Goal: Transaction & Acquisition: Purchase product/service

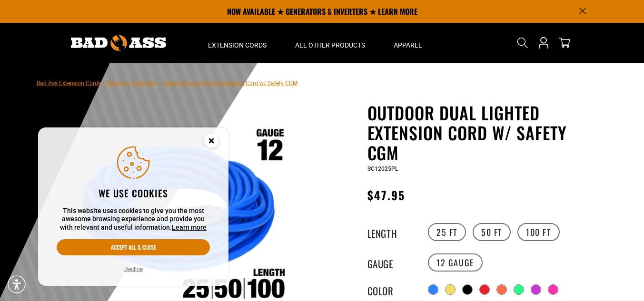
click at [211, 141] on icon "Cookie Consent" at bounding box center [210, 140] width 3 height 3
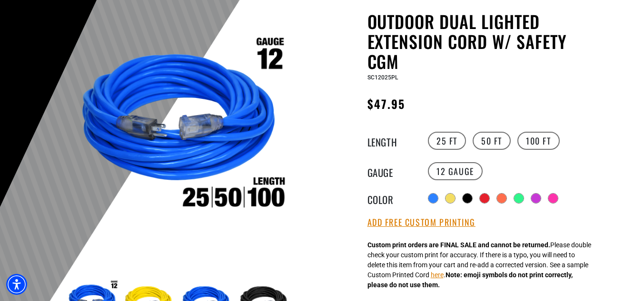
scroll to position [95, 0]
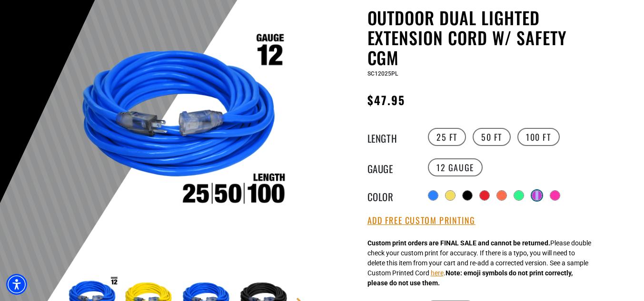
click at [538, 190] on div at bounding box center [537, 195] width 10 height 10
click at [517, 194] on div at bounding box center [520, 196] width 10 height 10
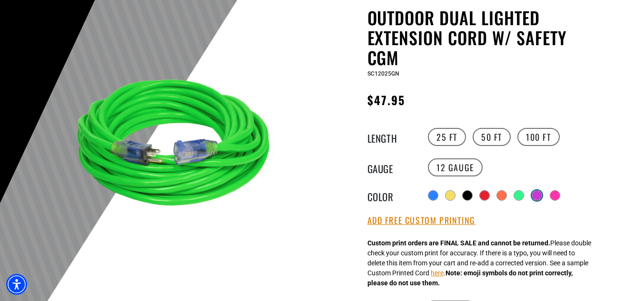
click at [535, 194] on div at bounding box center [537, 195] width 10 height 10
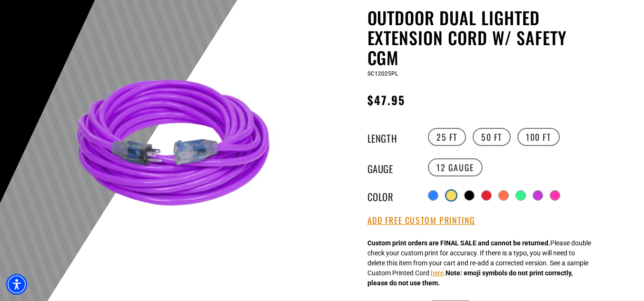
click at [449, 196] on div at bounding box center [451, 196] width 10 height 10
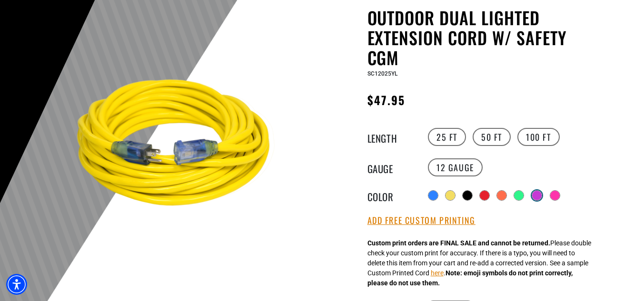
click at [541, 194] on div at bounding box center [537, 196] width 10 height 10
